Goal: Information Seeking & Learning: Learn about a topic

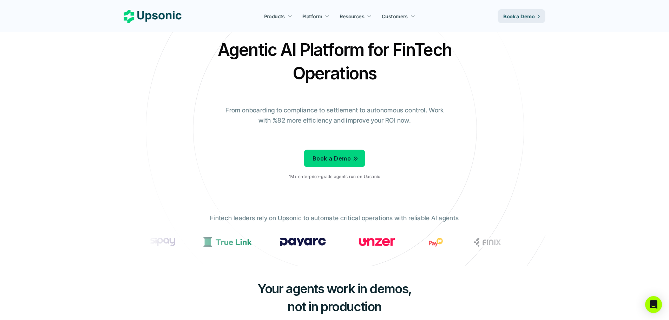
scroll to position [17, 0]
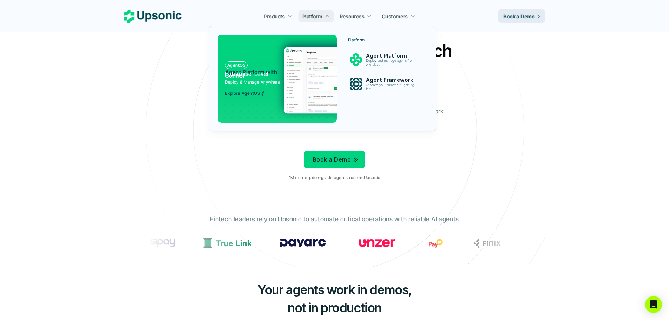
click at [319, 70] on img at bounding box center [352, 80] width 137 height 66
click at [319, 18] on div at bounding box center [323, 71] width 228 height 122
click at [377, 62] on p "Deploy and manage agents from one place" at bounding box center [392, 63] width 54 height 8
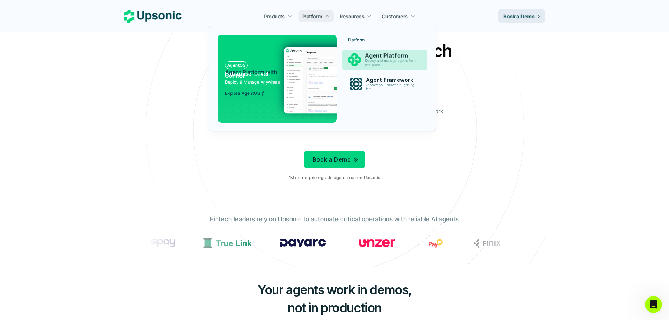
click at [378, 61] on p "Deploy and manage agents from one place" at bounding box center [392, 63] width 54 height 8
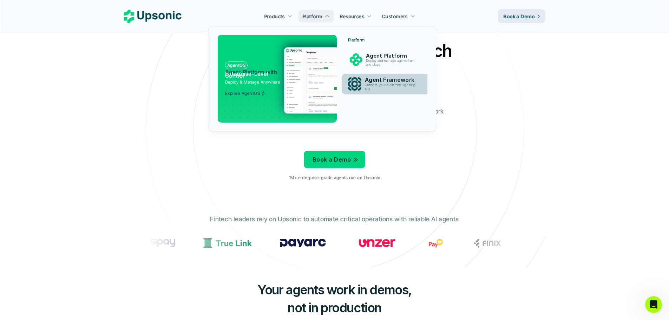
click at [367, 82] on p "Agent Framework" at bounding box center [392, 80] width 54 height 7
click at [292, 86] on img at bounding box center [352, 80] width 137 height 66
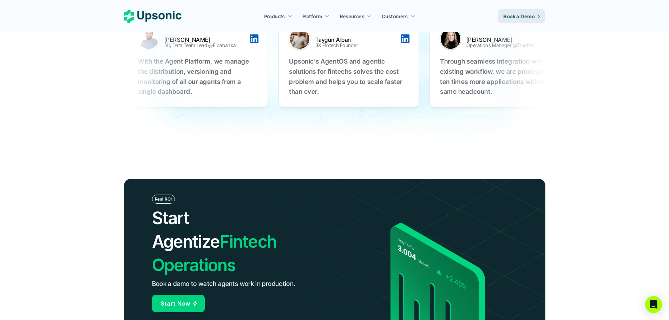
scroll to position [2294, 0]
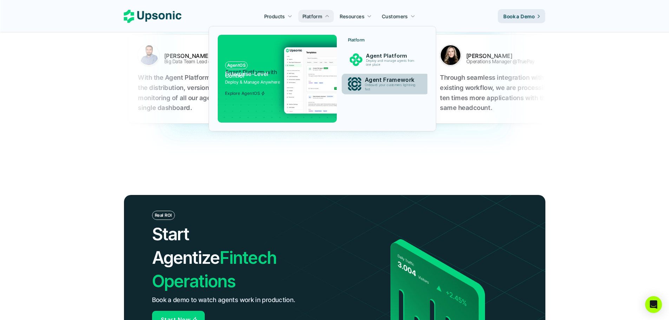
click at [374, 78] on p "Agent Framework" at bounding box center [392, 80] width 54 height 7
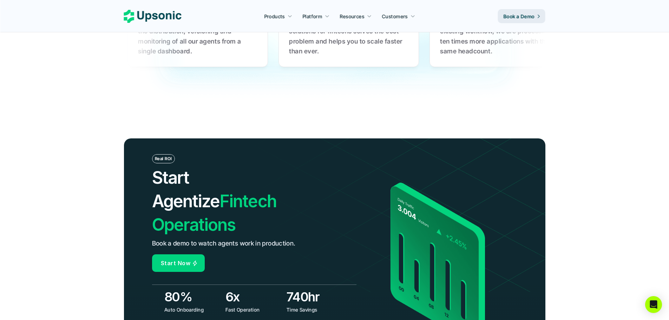
scroll to position [2350, 0]
